Goal: Task Accomplishment & Management: Complete application form

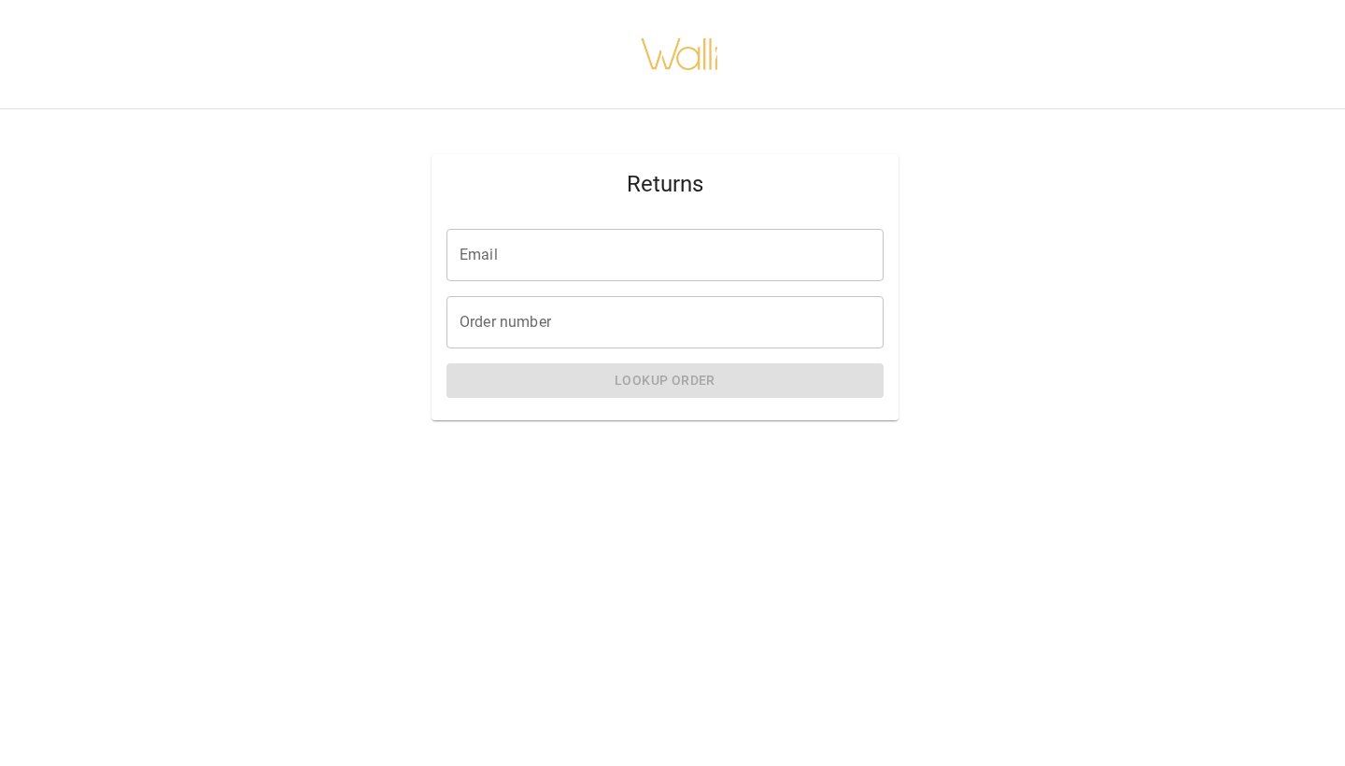
click at [741, 207] on div "Returns" at bounding box center [665, 184] width 467 height 60
click at [738, 244] on input "Email" at bounding box center [665, 255] width 437 height 52
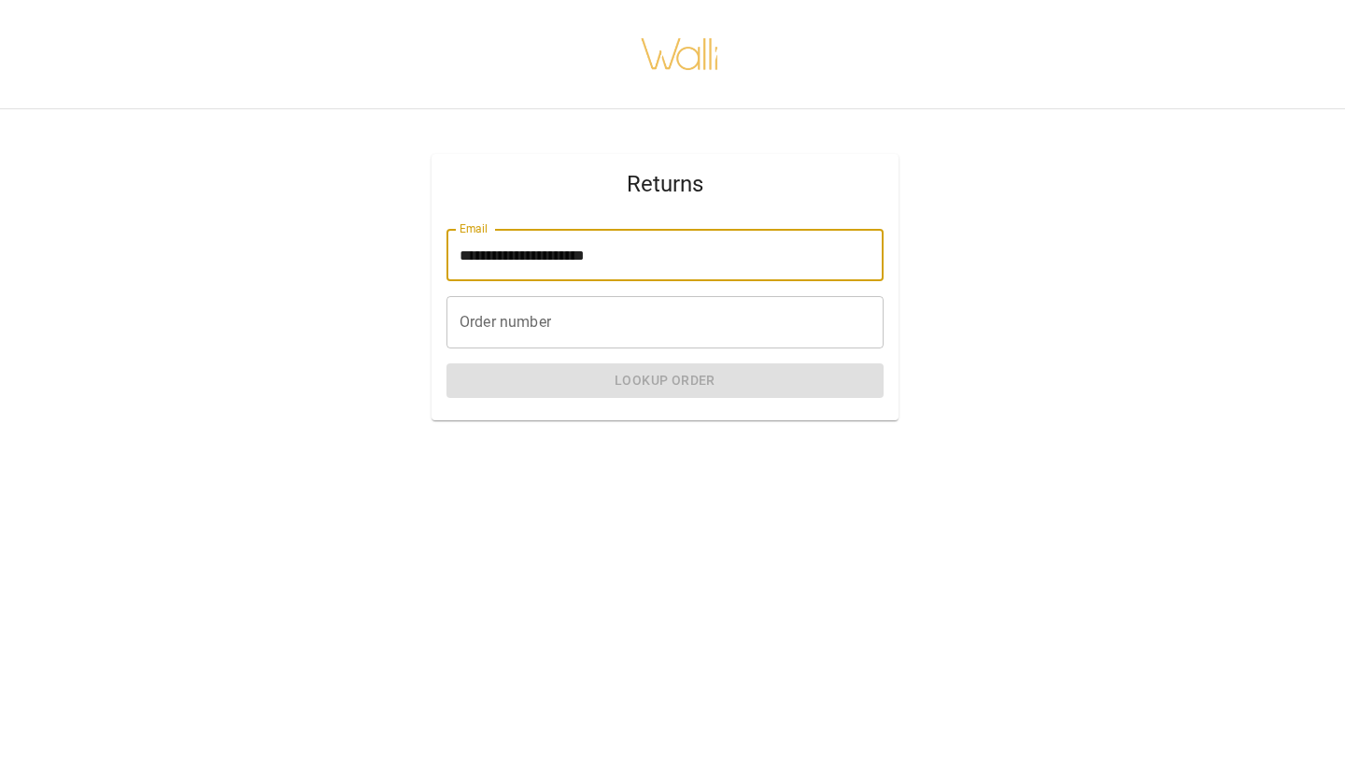
type input "**********"
click at [704, 320] on input "Order number" at bounding box center [665, 322] width 437 height 52
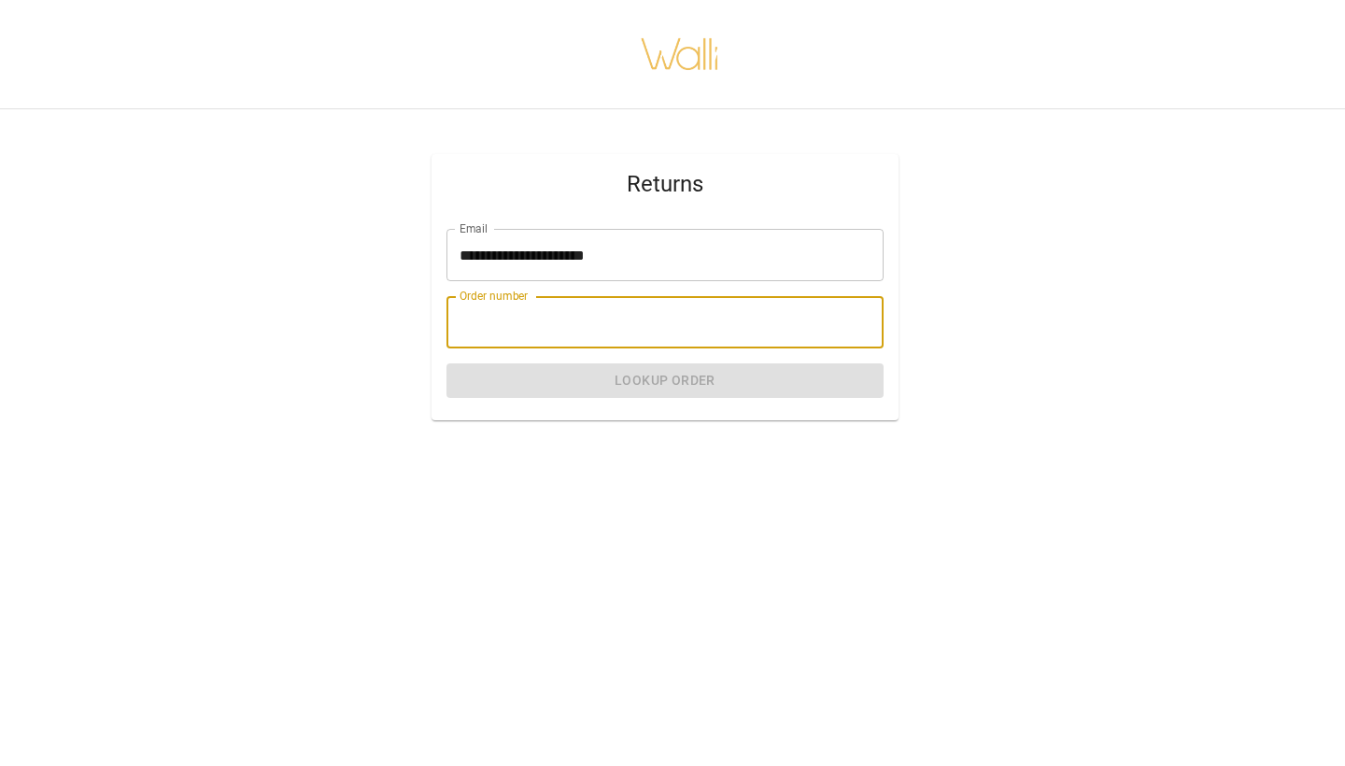
paste input "*******"
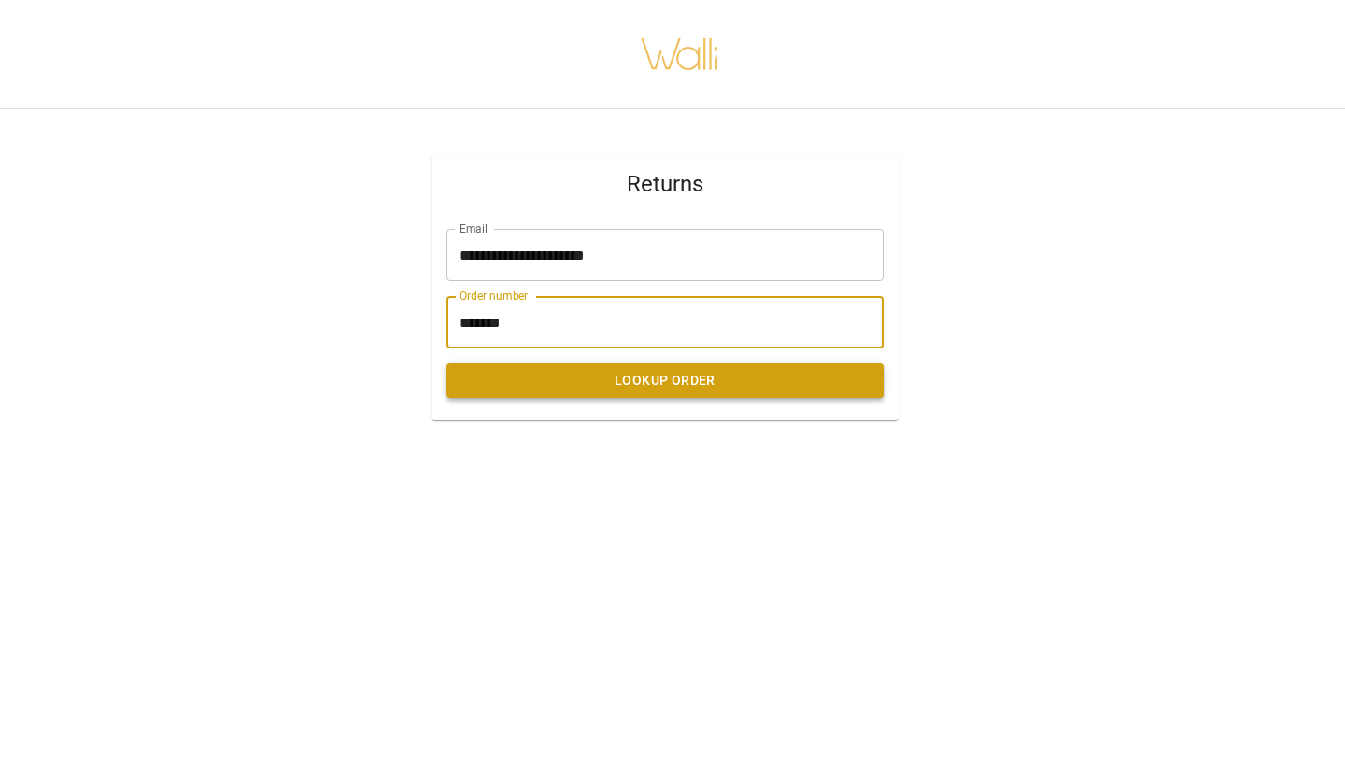
type input "*******"
click at [669, 383] on button "Lookup Order" at bounding box center [665, 380] width 437 height 35
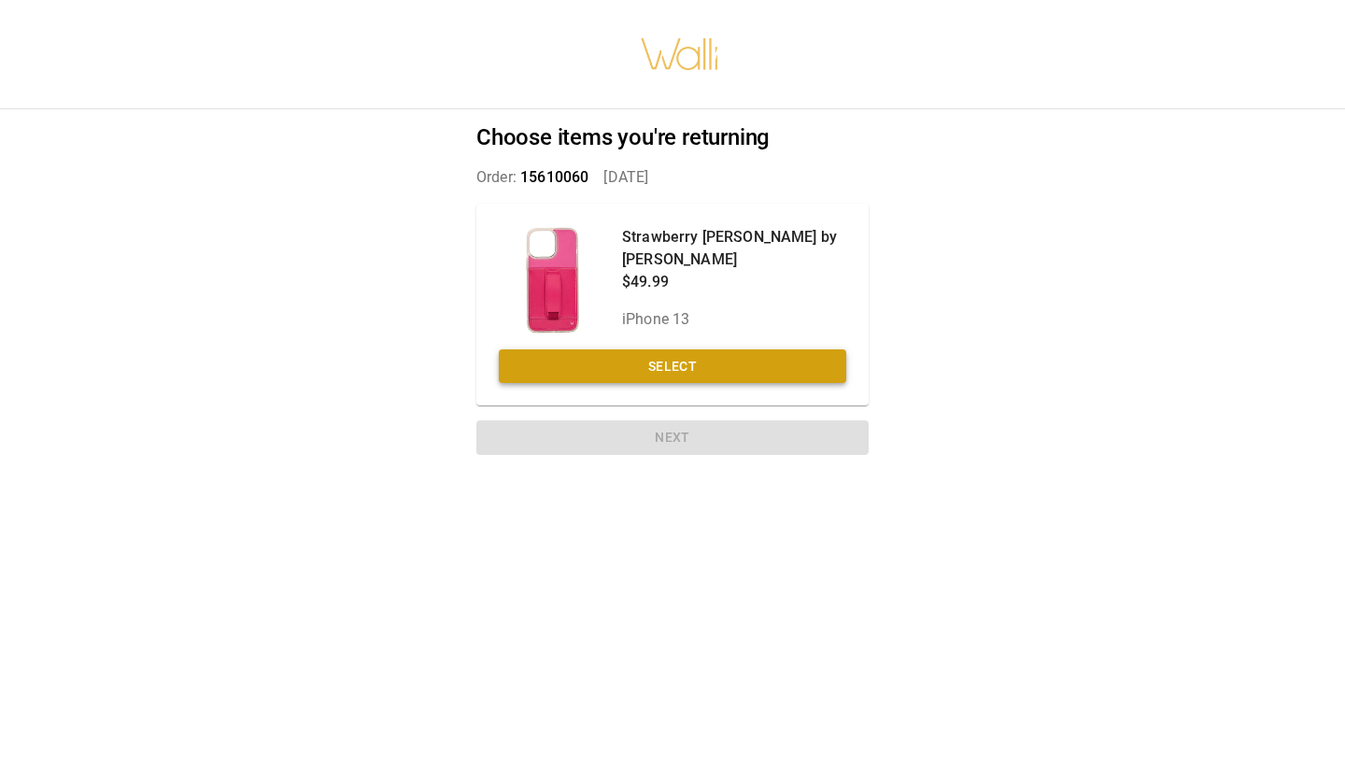
click at [664, 359] on button "Select" at bounding box center [673, 366] width 348 height 35
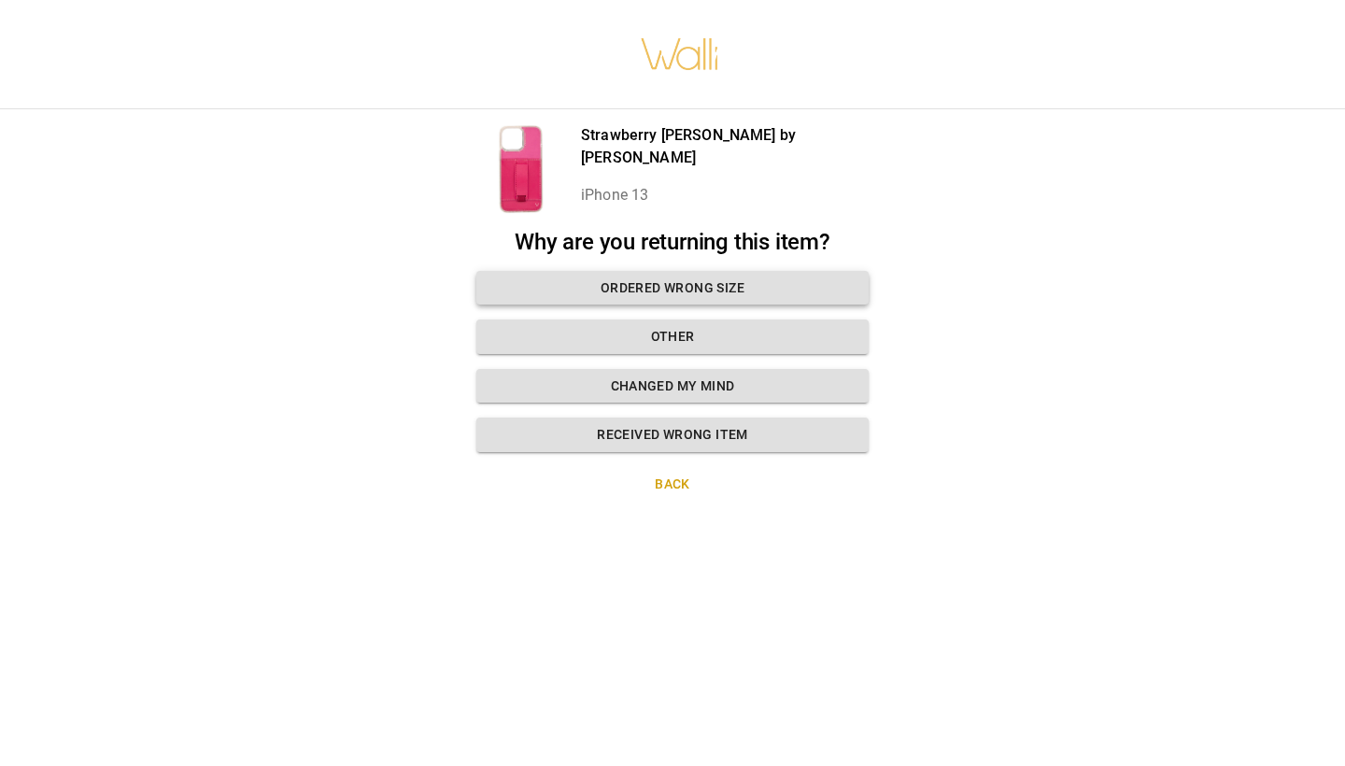
click at [666, 278] on button "Ordered wrong size" at bounding box center [672, 288] width 392 height 35
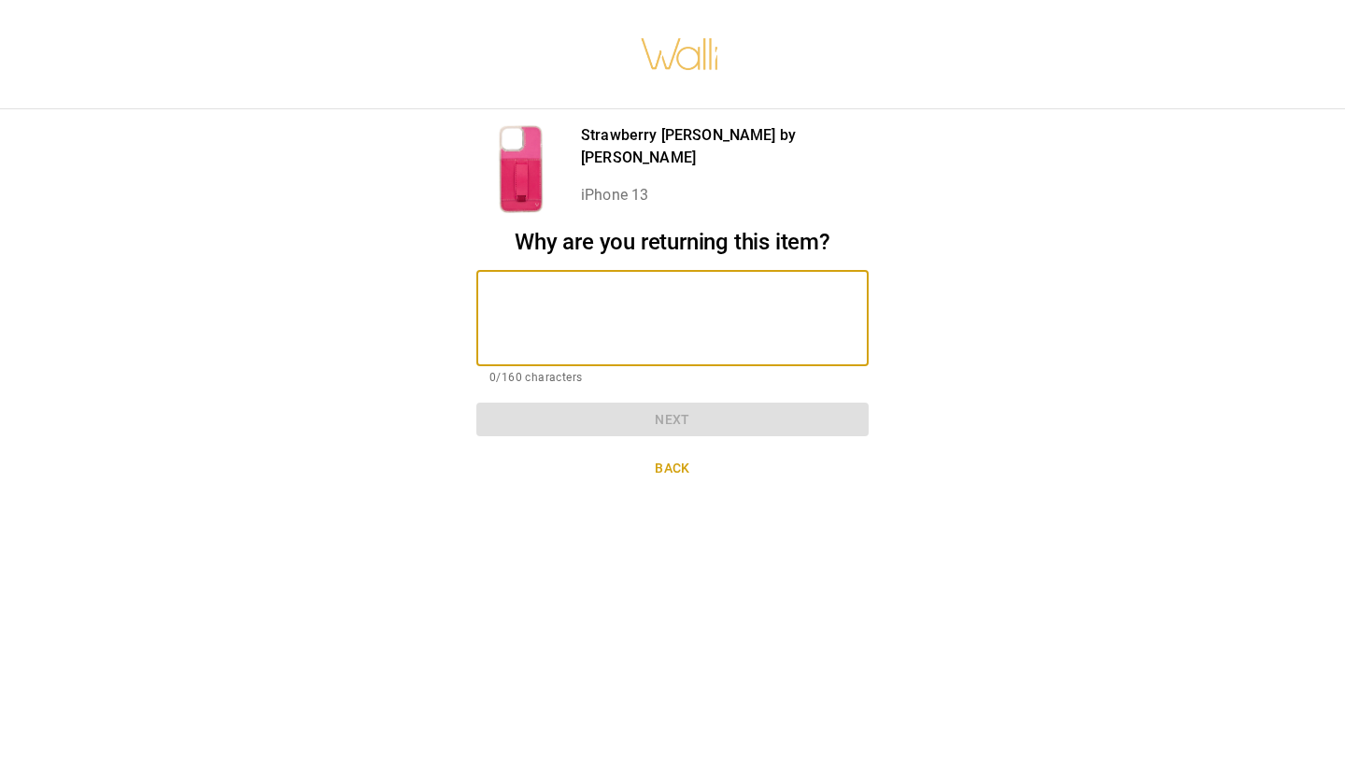
click at [656, 292] on textarea at bounding box center [673, 318] width 366 height 64
type textarea "*"
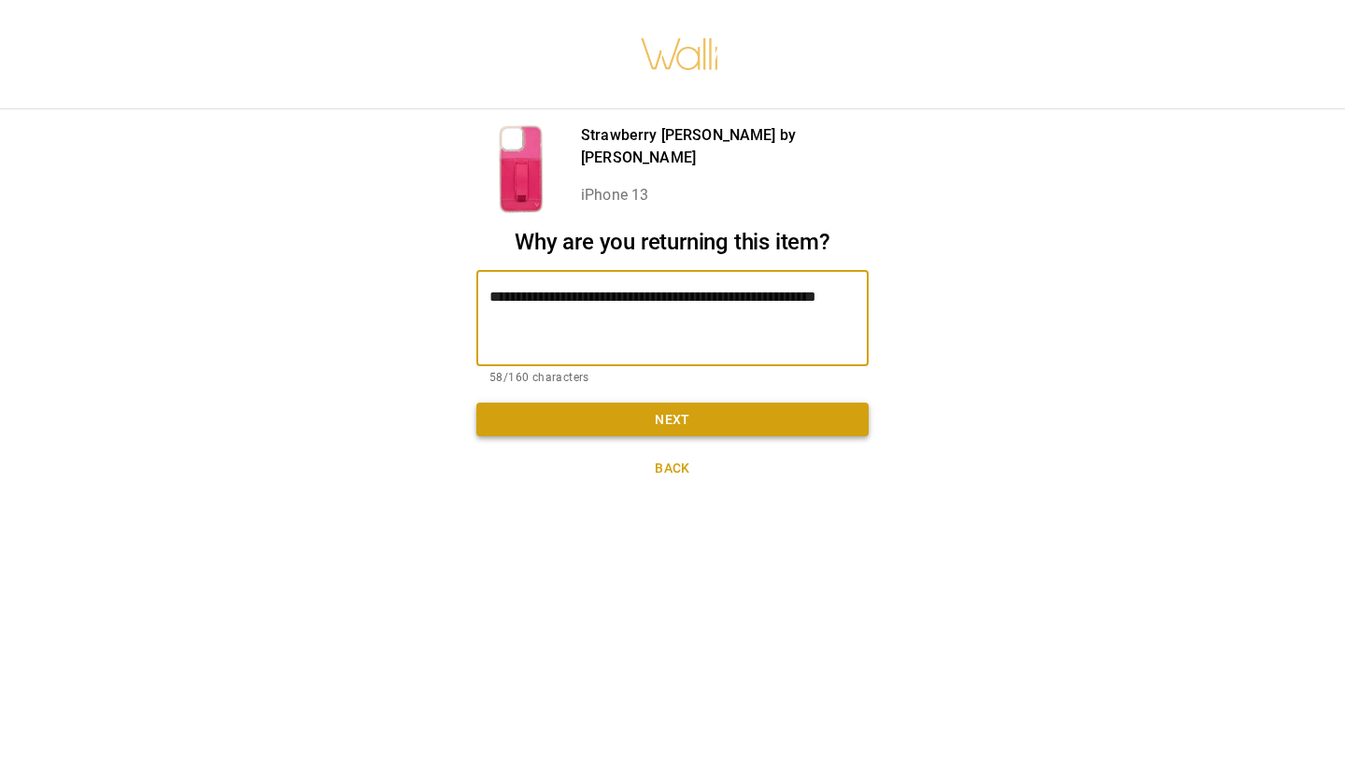
type textarea "**********"
click at [655, 417] on button "Next" at bounding box center [672, 420] width 392 height 35
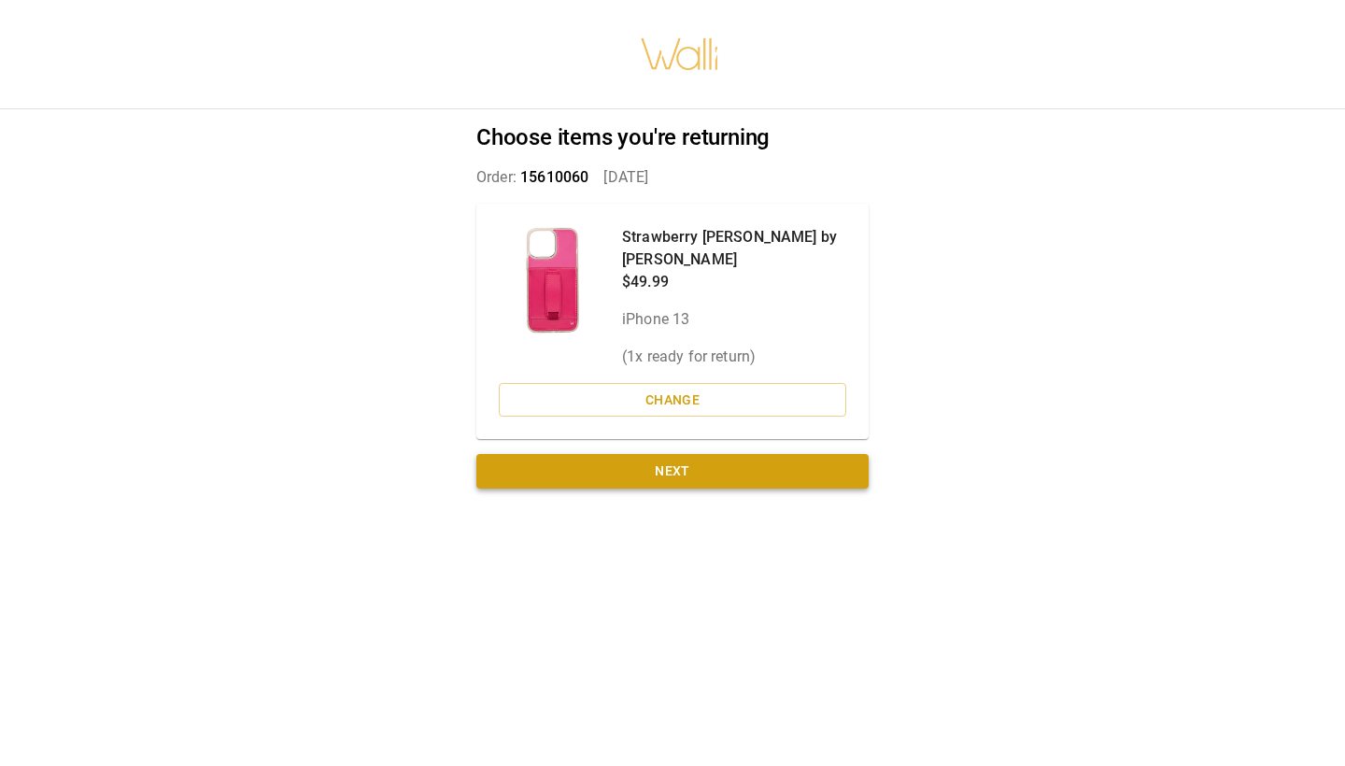
click at [648, 471] on button "Next" at bounding box center [672, 471] width 392 height 35
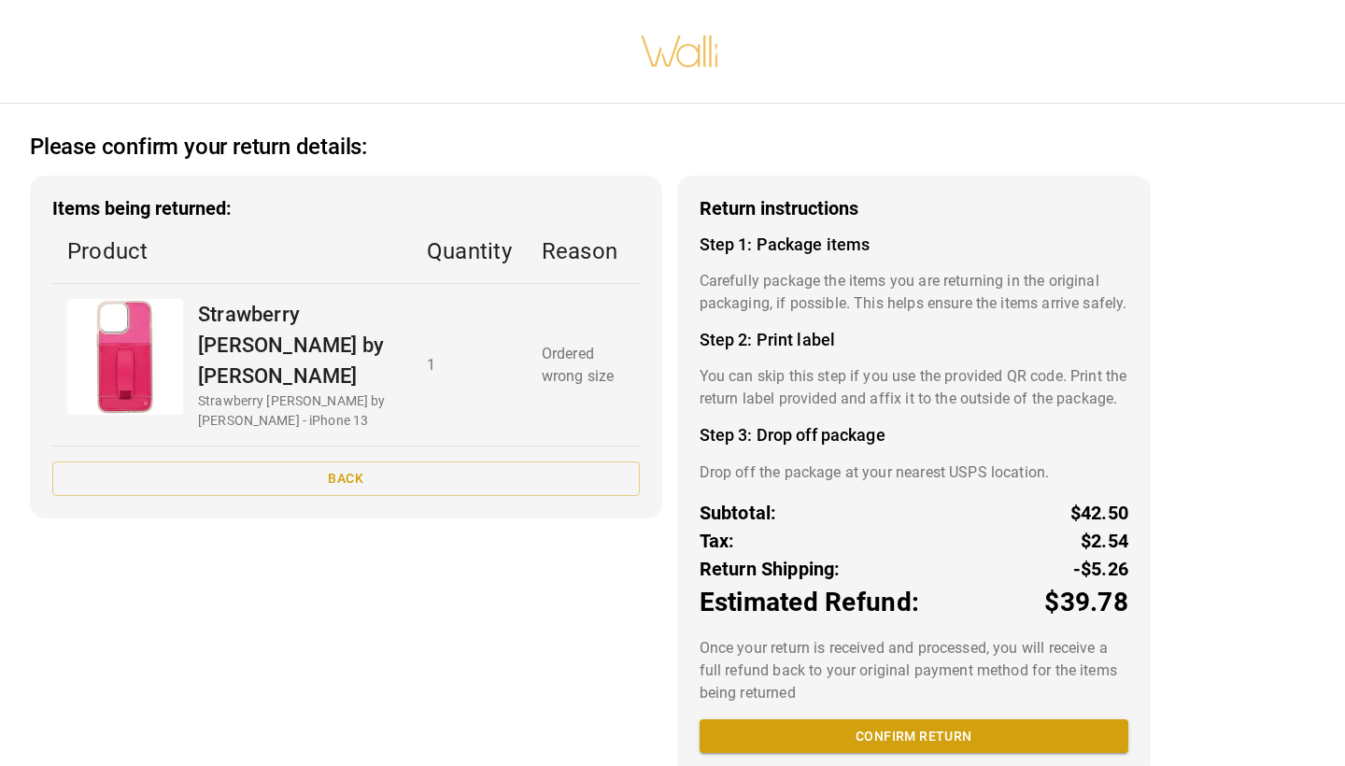
click at [856, 393] on p "You can skip this step if you use the provided QR code. Print the return label …" at bounding box center [914, 387] width 429 height 45
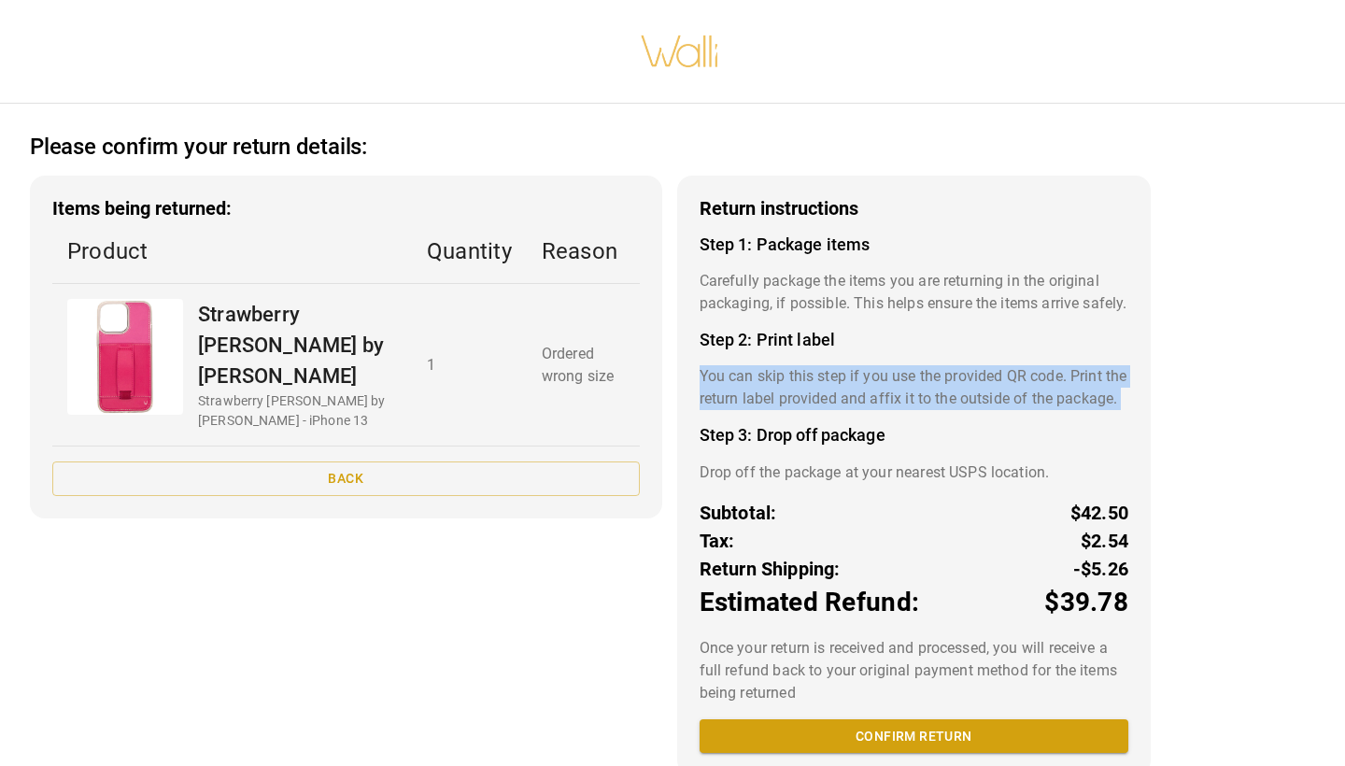
click at [856, 393] on p "You can skip this step if you use the provided QR code. Print the return label …" at bounding box center [914, 387] width 429 height 45
click at [859, 394] on p "You can skip this step if you use the provided QR code. Print the return label …" at bounding box center [914, 387] width 429 height 45
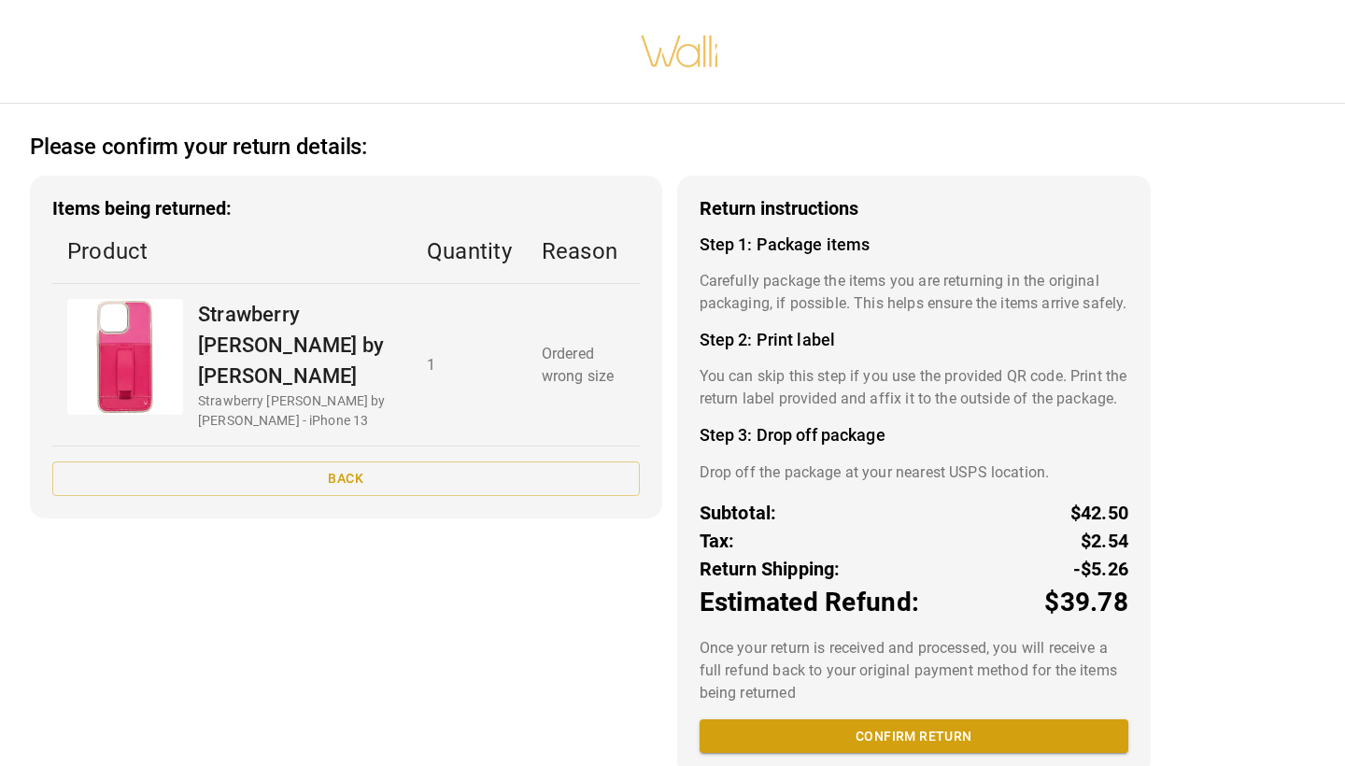
click at [850, 446] on h4 "Step 3: Drop off package" at bounding box center [914, 435] width 429 height 21
click at [851, 484] on p "Drop off the package at your nearest USPS location." at bounding box center [914, 473] width 429 height 22
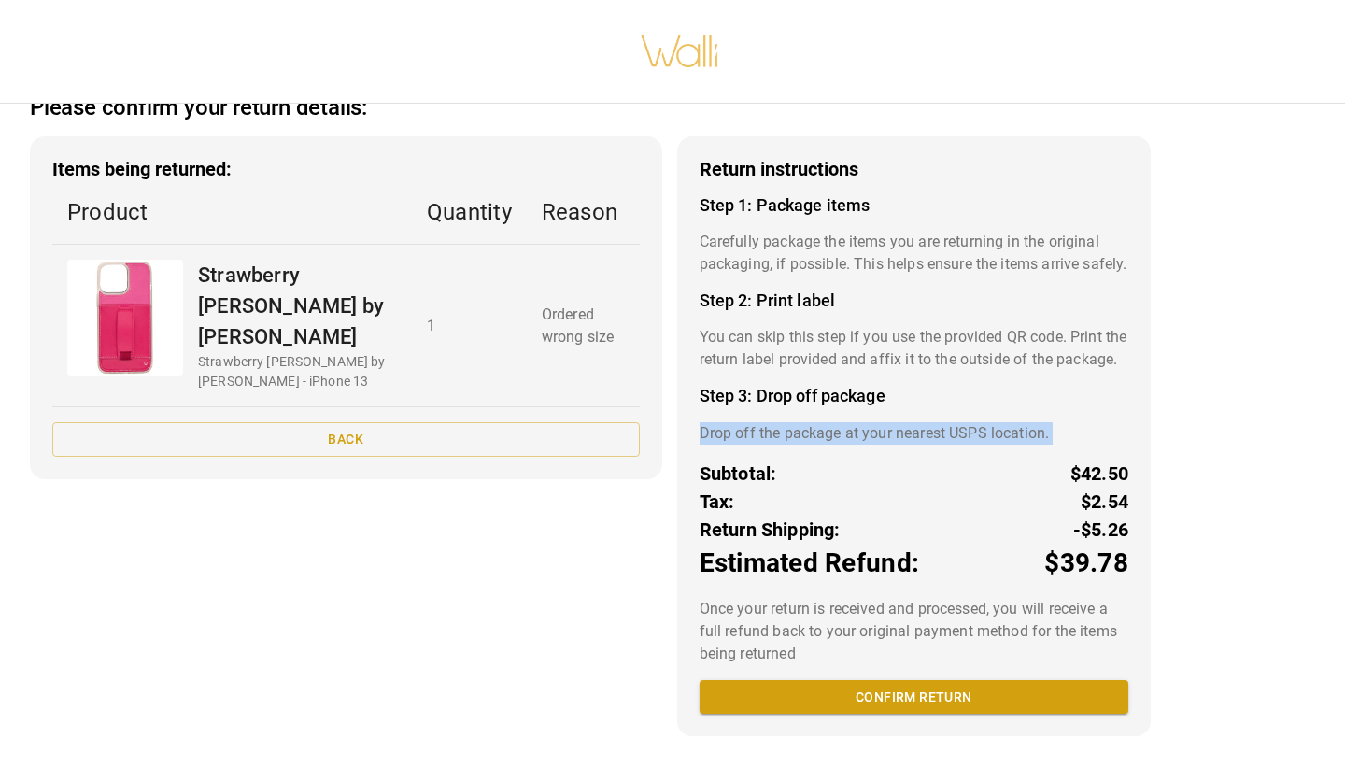
scroll to position [78, 0]
click at [877, 335] on p "You can skip this step if you use the provided QR code. Print the return label …" at bounding box center [914, 348] width 429 height 45
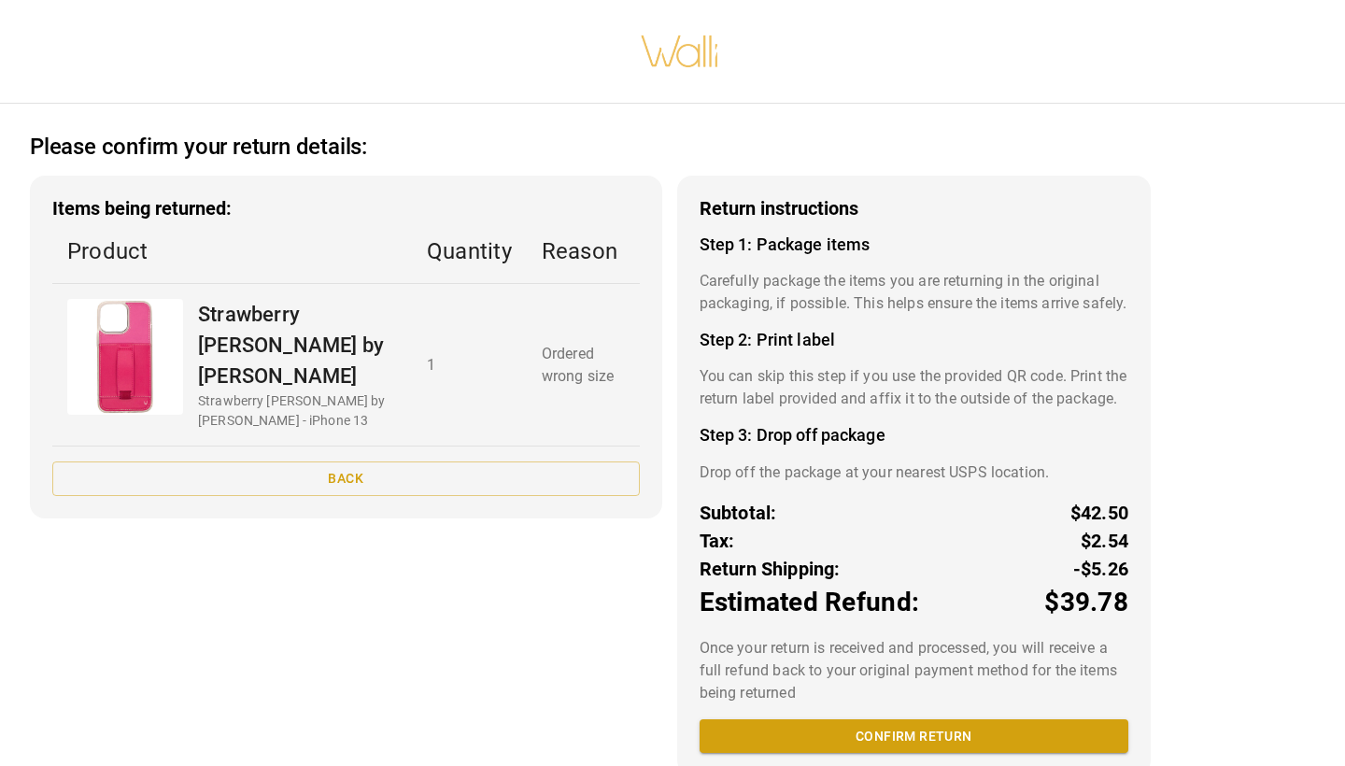
scroll to position [0, 0]
click at [819, 237] on h4 "Step 1: Package items" at bounding box center [914, 245] width 429 height 21
click at [820, 282] on p "Carefully package the items you are returning in the original packaging, if pos…" at bounding box center [914, 292] width 429 height 45
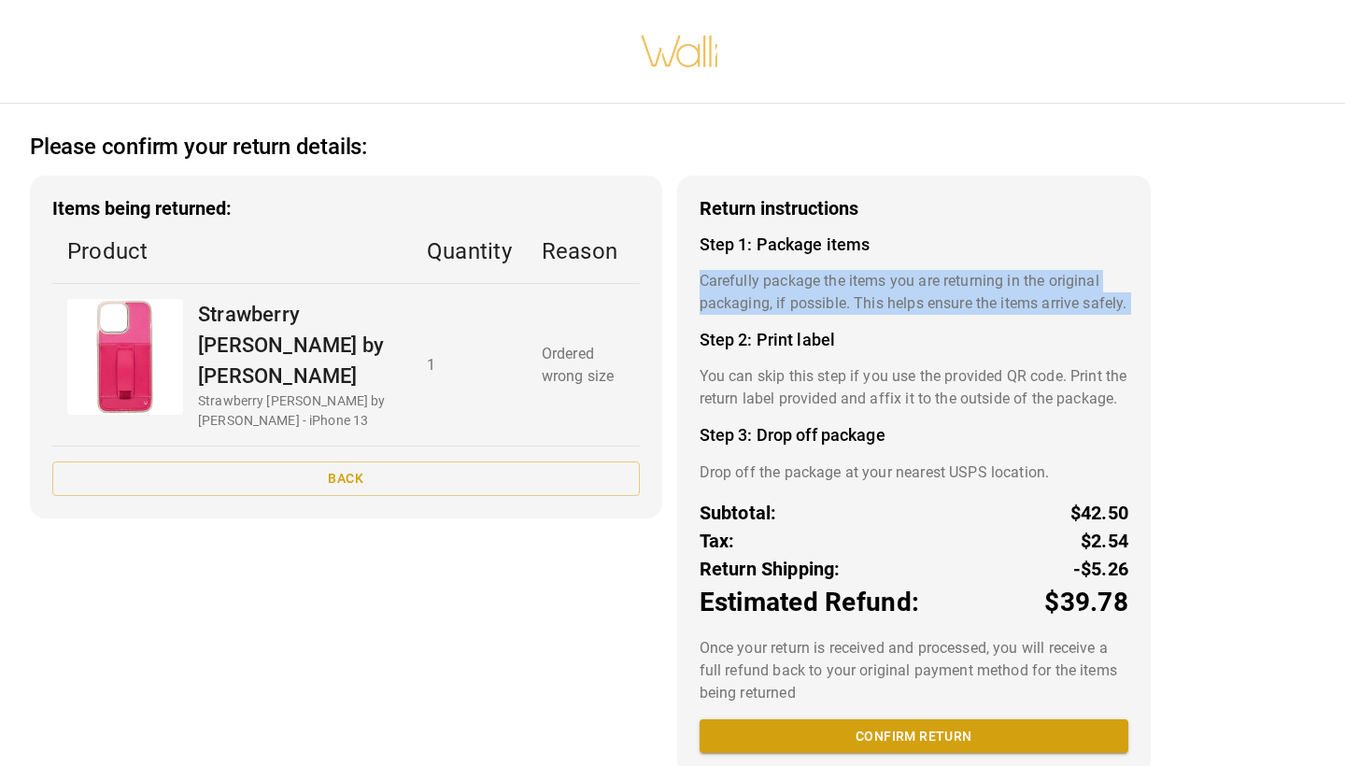
click at [820, 282] on p "Carefully package the items you are returning in the original packaging, if pos…" at bounding box center [914, 292] width 429 height 45
click at [945, 275] on p "Carefully package the items you are returning in the original packaging, if pos…" at bounding box center [914, 292] width 429 height 45
click at [962, 310] on p "Carefully package the items you are returning in the original packaging, if pos…" at bounding box center [914, 292] width 429 height 45
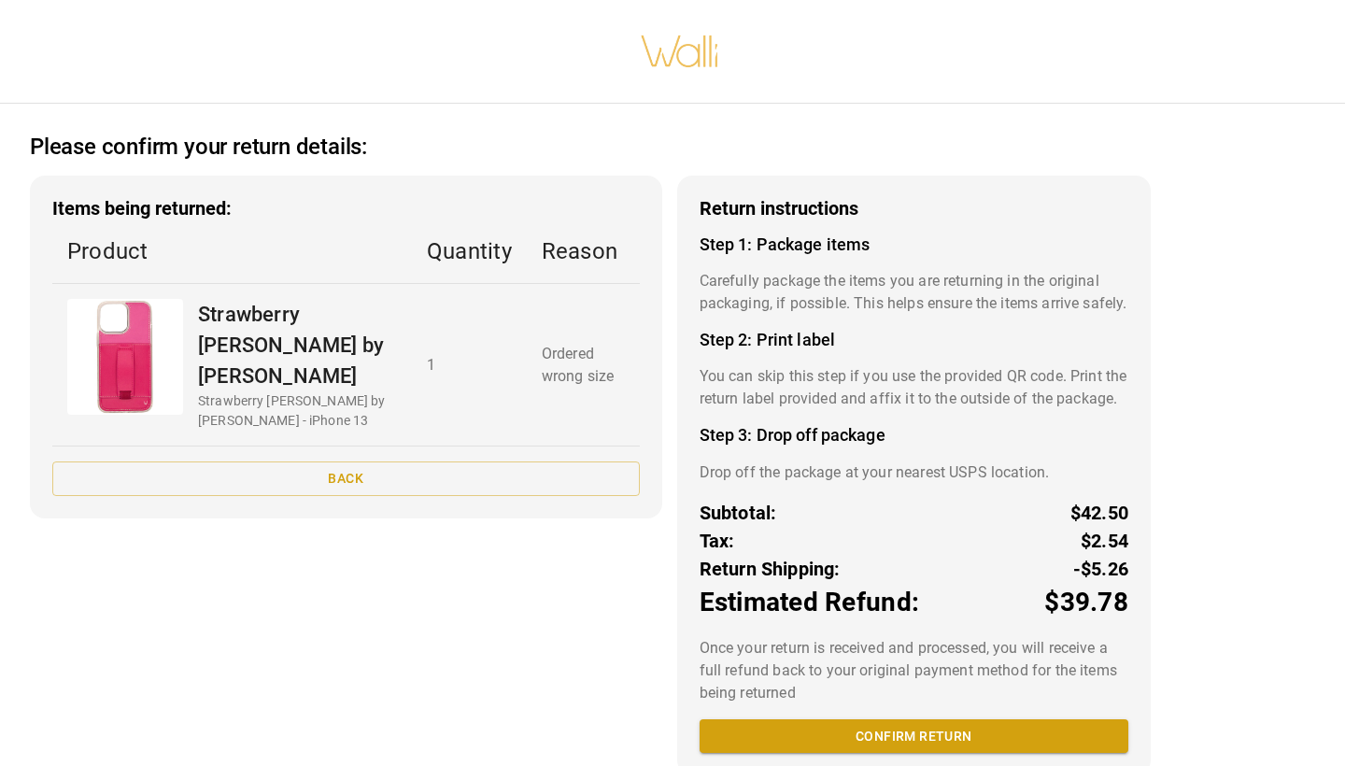
click at [951, 374] on div "Return instructions Step 1: Package items Carefully package the items you are r…" at bounding box center [914, 476] width 474 height 600
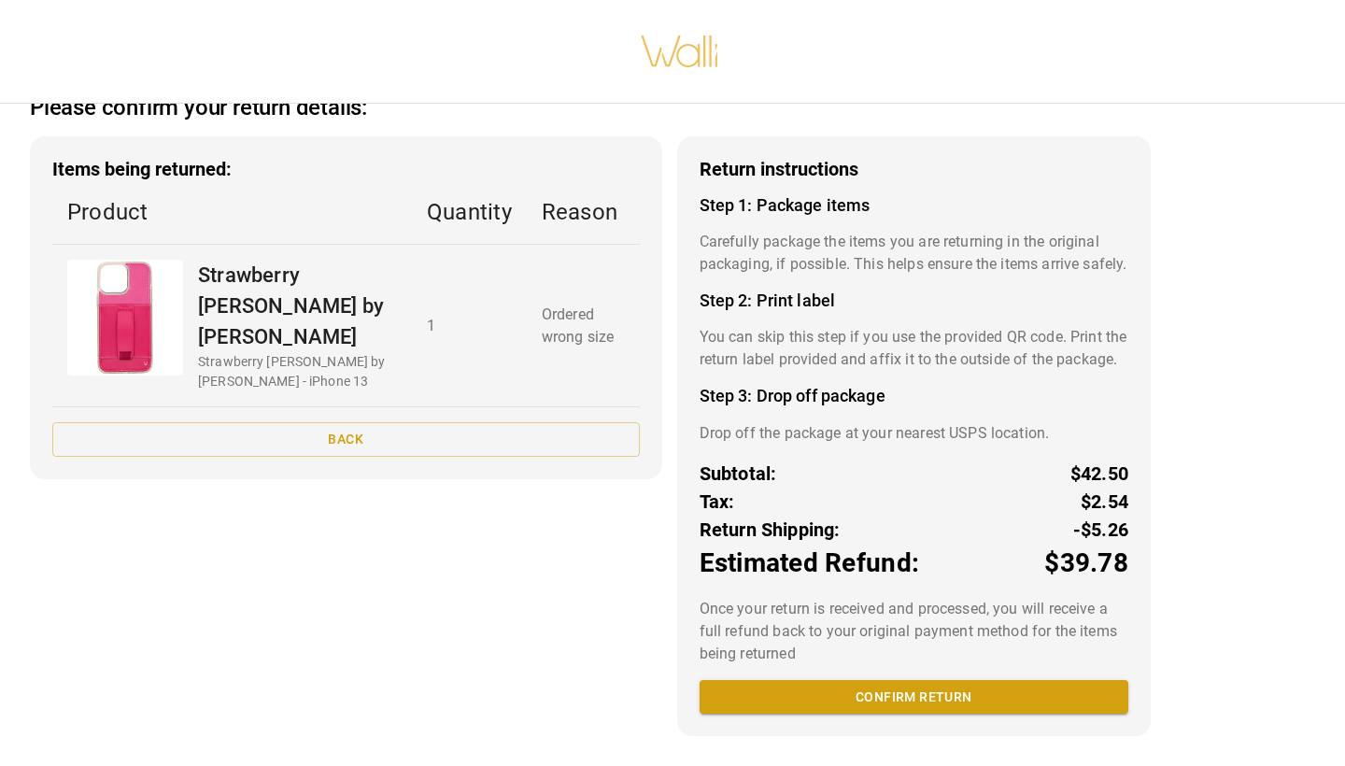
scroll to position [77, 0]
click at [898, 338] on p "You can skip this step if you use the provided QR code. Print the return label …" at bounding box center [914, 348] width 429 height 45
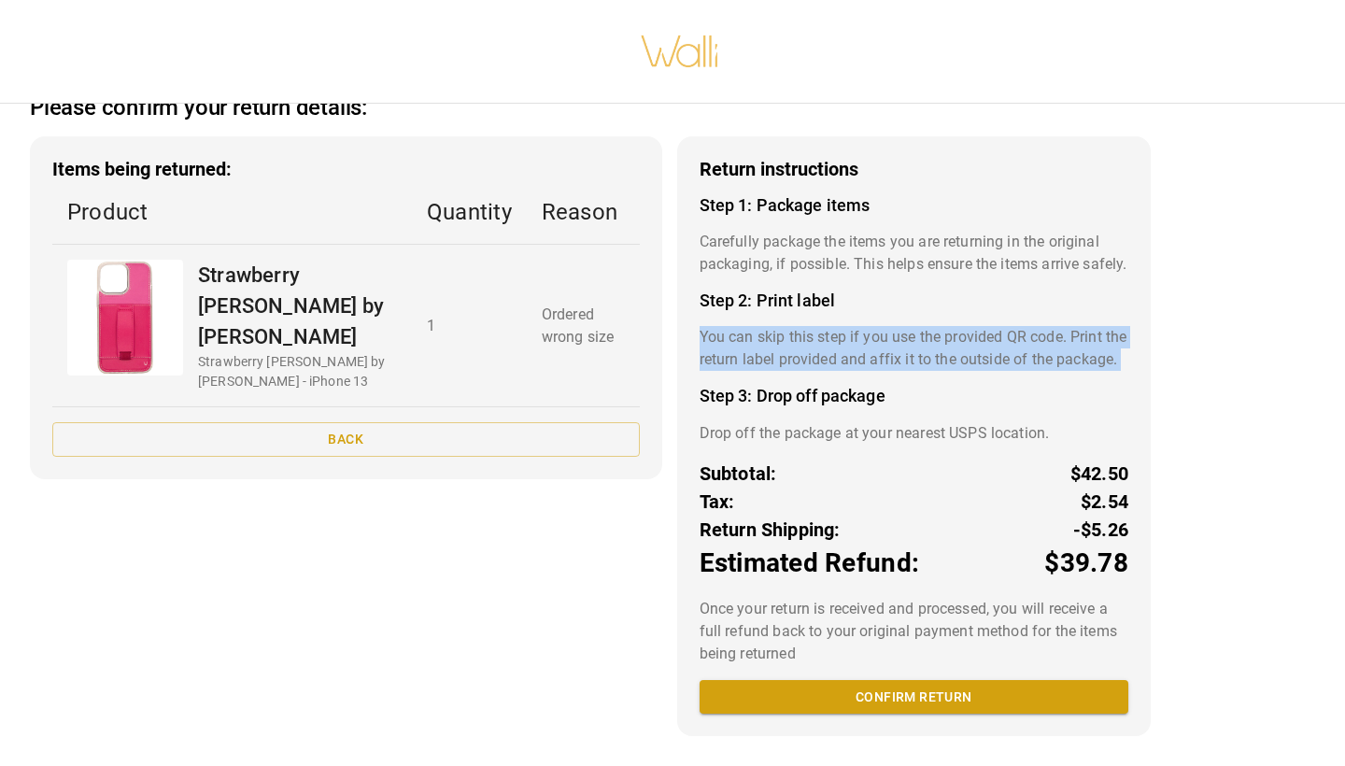
click at [898, 338] on p "You can skip this step if you use the provided QR code. Print the return label …" at bounding box center [914, 348] width 429 height 45
click at [880, 686] on button "Confirm return" at bounding box center [914, 697] width 429 height 35
